Goal: Contribute content

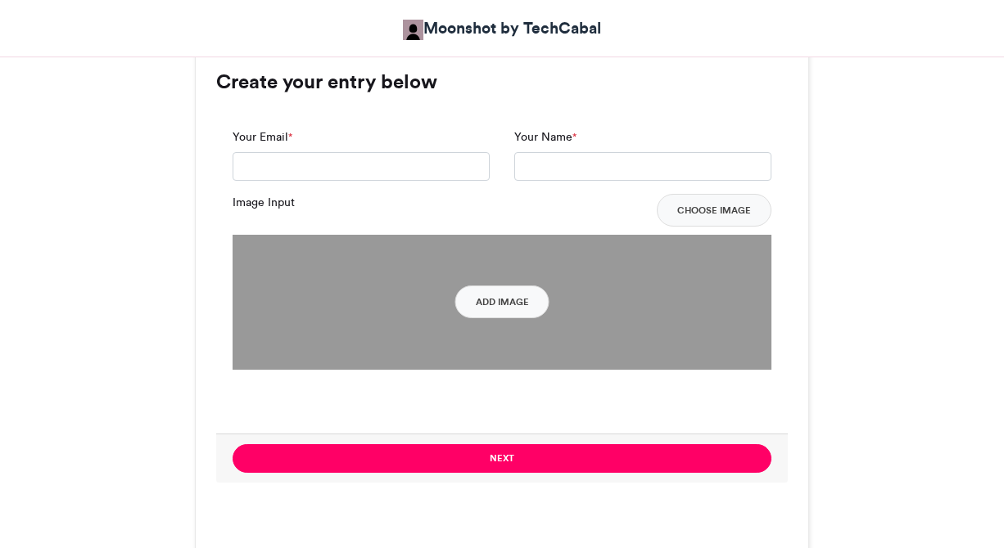
scroll to position [1216, 0]
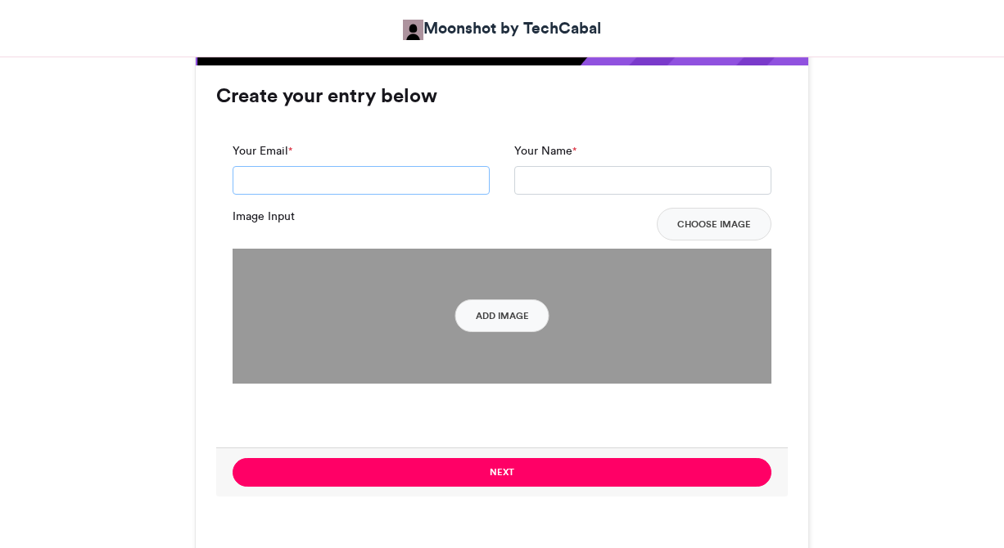
click at [381, 177] on input "Your Email *" at bounding box center [360, 180] width 257 height 29
click at [491, 91] on h3 "Create your entry below" at bounding box center [501, 96] width 571 height 20
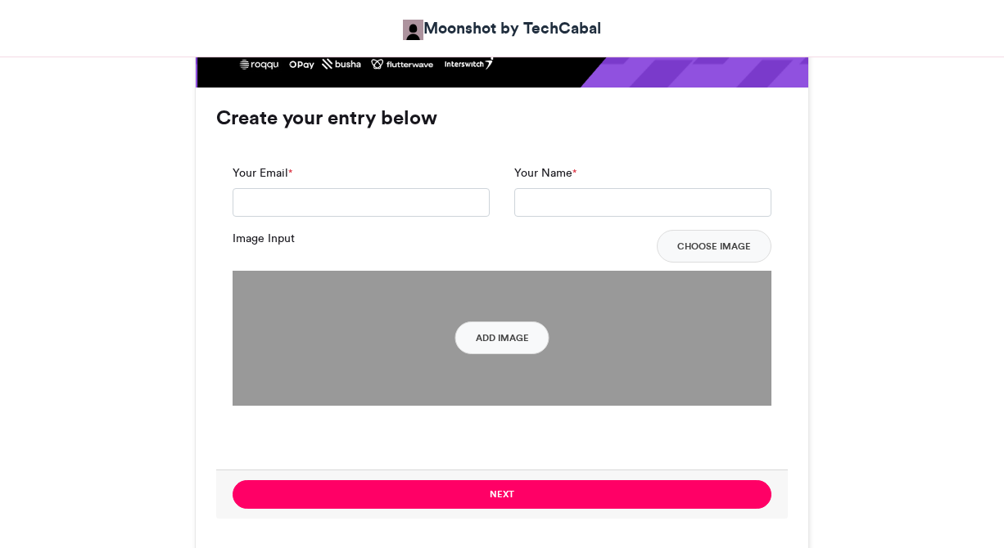
scroll to position [1184, 0]
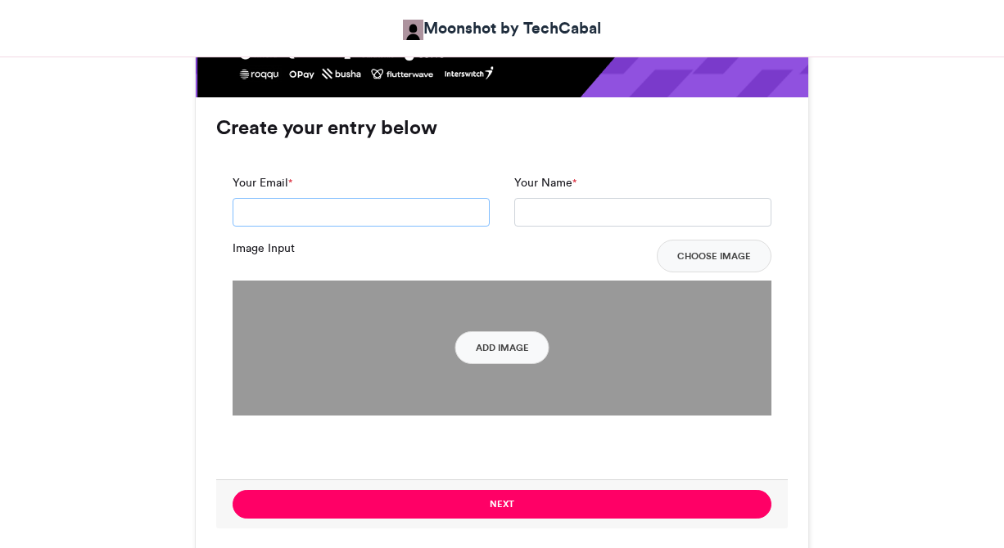
click at [412, 213] on input "Your Email *" at bounding box center [360, 212] width 257 height 29
type input "**********"
click at [553, 209] on input "Your Name *" at bounding box center [642, 212] width 257 height 29
type input "*********"
click at [495, 331] on img at bounding box center [501, 348] width 539 height 135
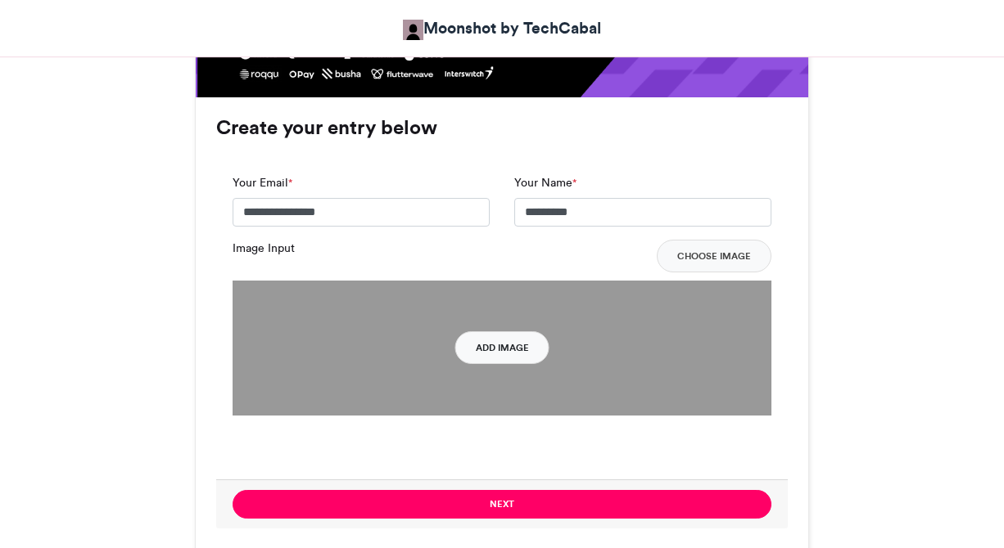
click at [495, 345] on button "Add Image" at bounding box center [502, 348] width 94 height 33
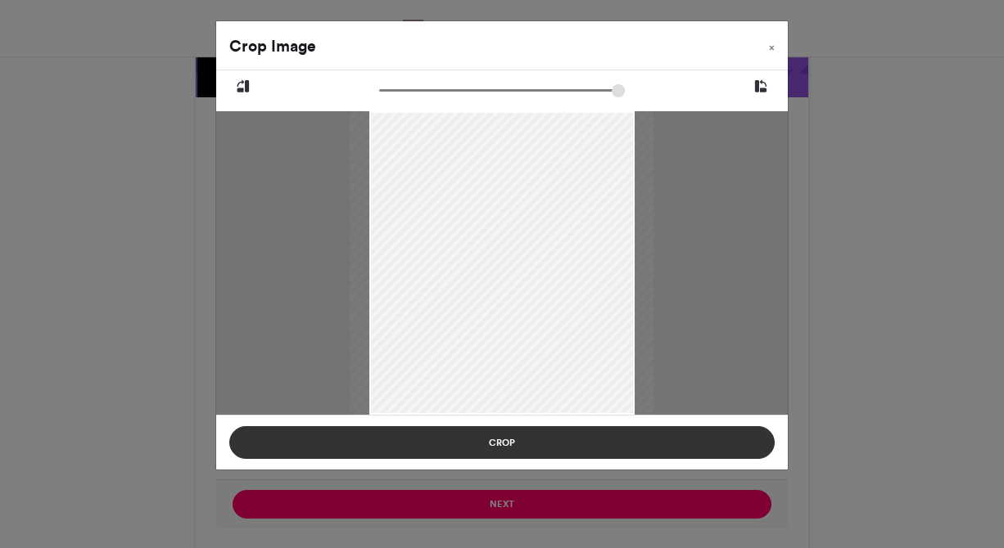
click at [748, 445] on button "Crop" at bounding box center [501, 443] width 545 height 33
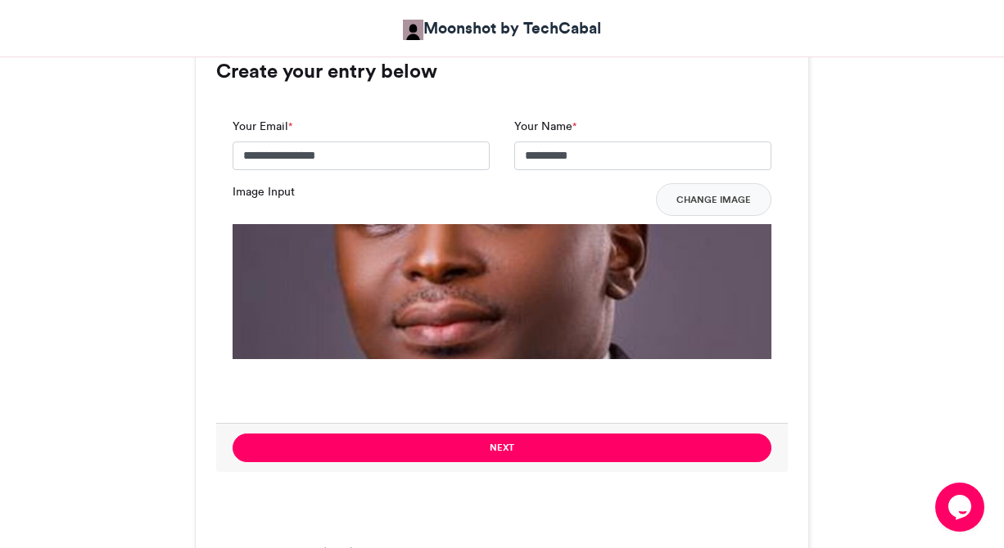
scroll to position [1316, 0]
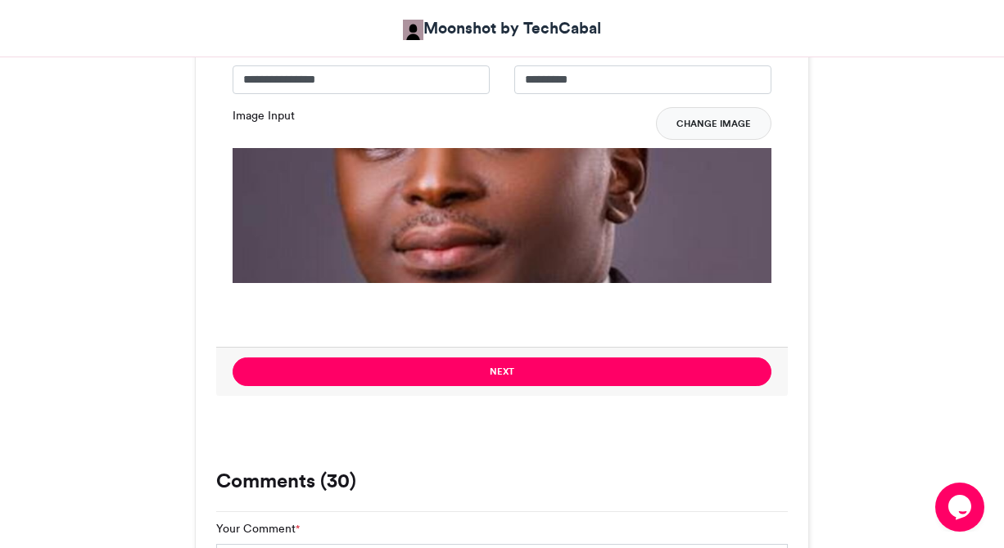
click at [724, 131] on button "Change Image" at bounding box center [713, 123] width 115 height 33
